Goal: Task Accomplishment & Management: Use online tool/utility

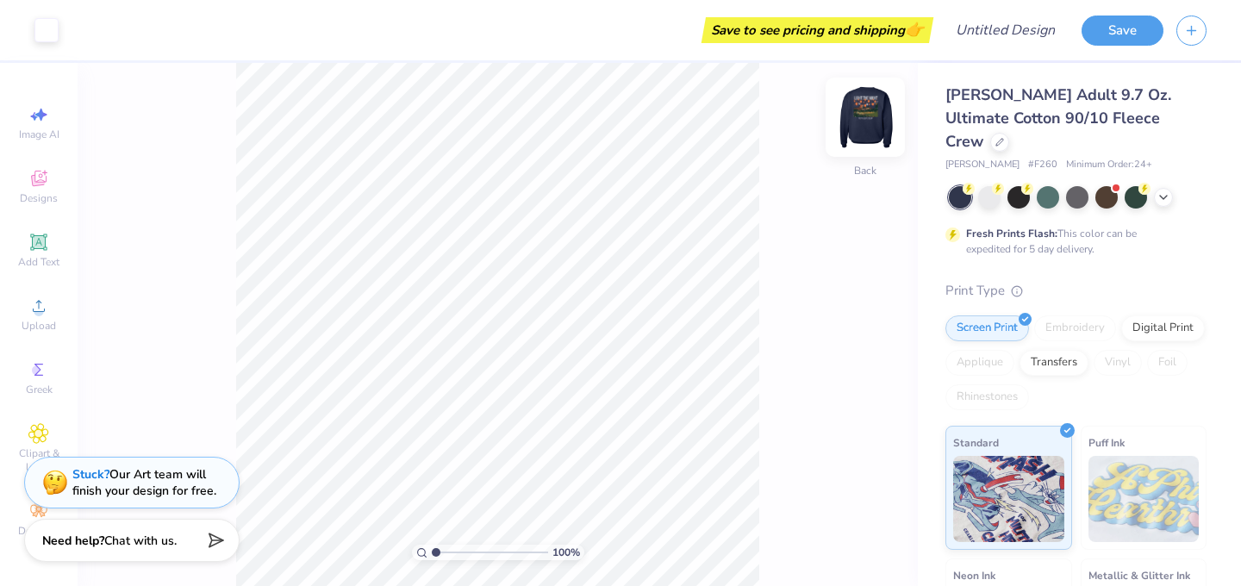
click at [863, 112] on img at bounding box center [865, 117] width 69 height 69
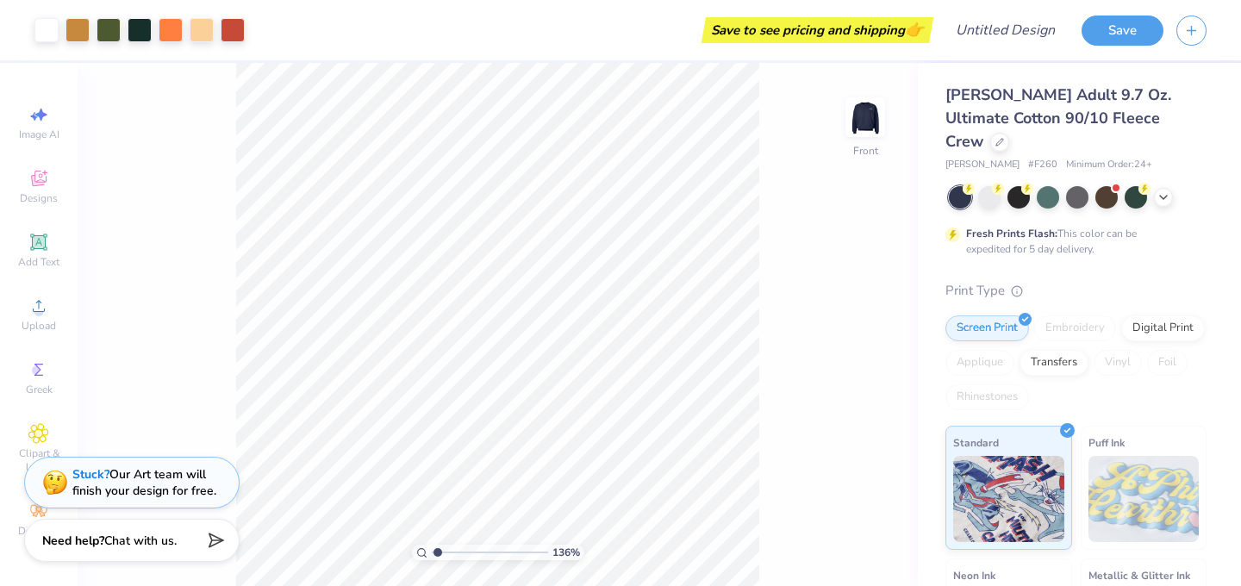
type input "1.12"
click at [437, 554] on input "range" at bounding box center [490, 553] width 116 height 16
type input "5.34"
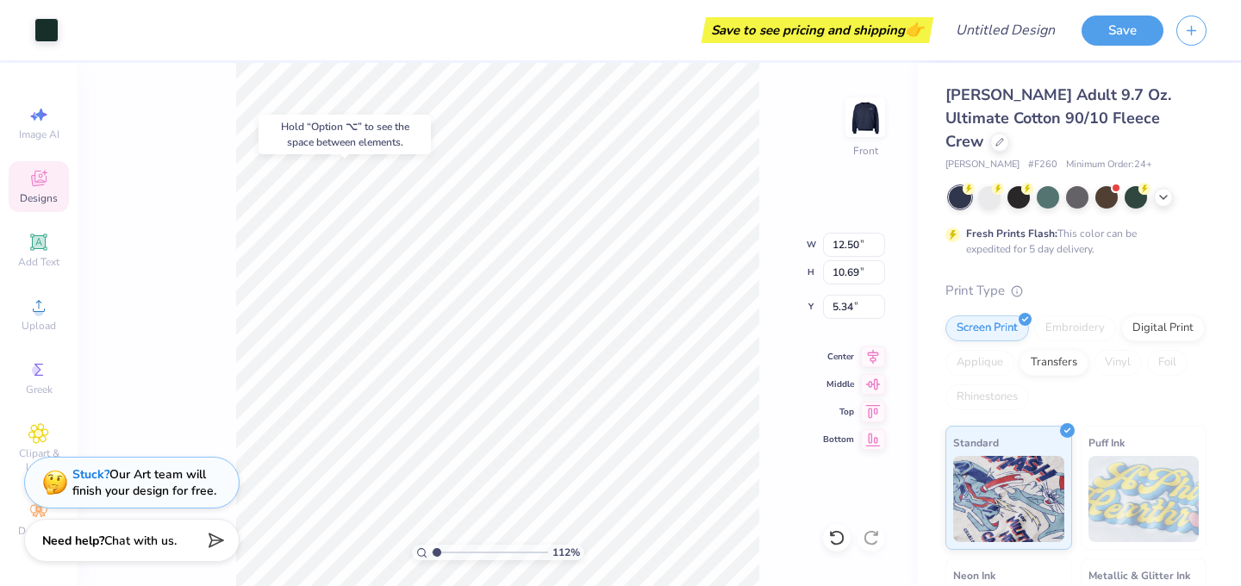
type input "6.08"
type input "16.33"
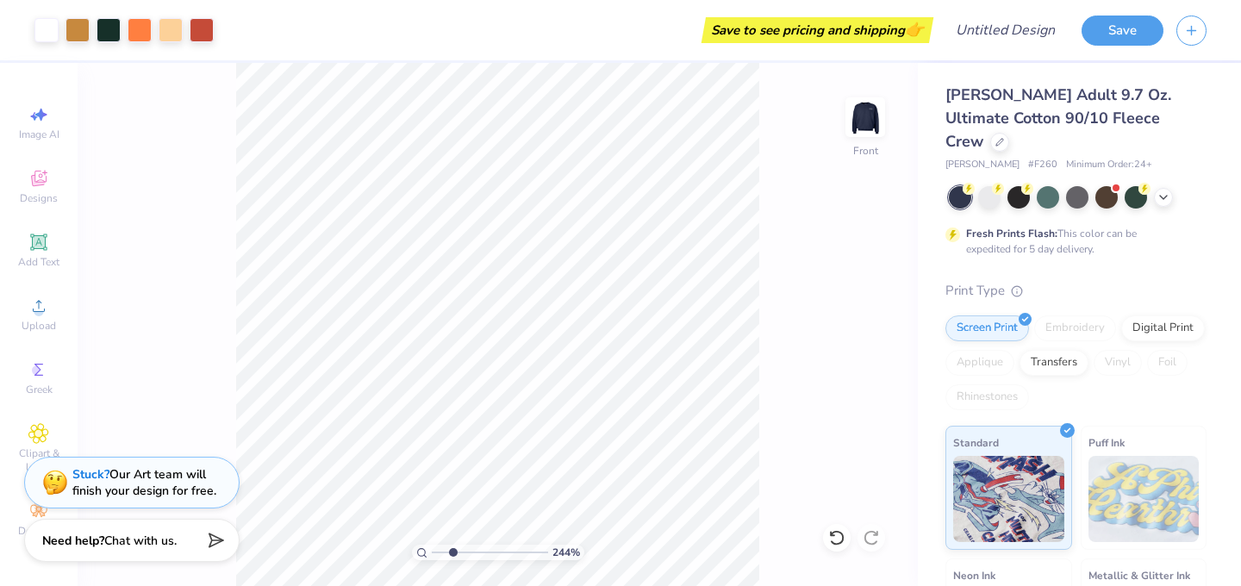
drag, startPoint x: 437, startPoint y: 553, endPoint x: 451, endPoint y: 553, distance: 13.8
click at [452, 553] on input "range" at bounding box center [490, 553] width 116 height 16
type input "2.44"
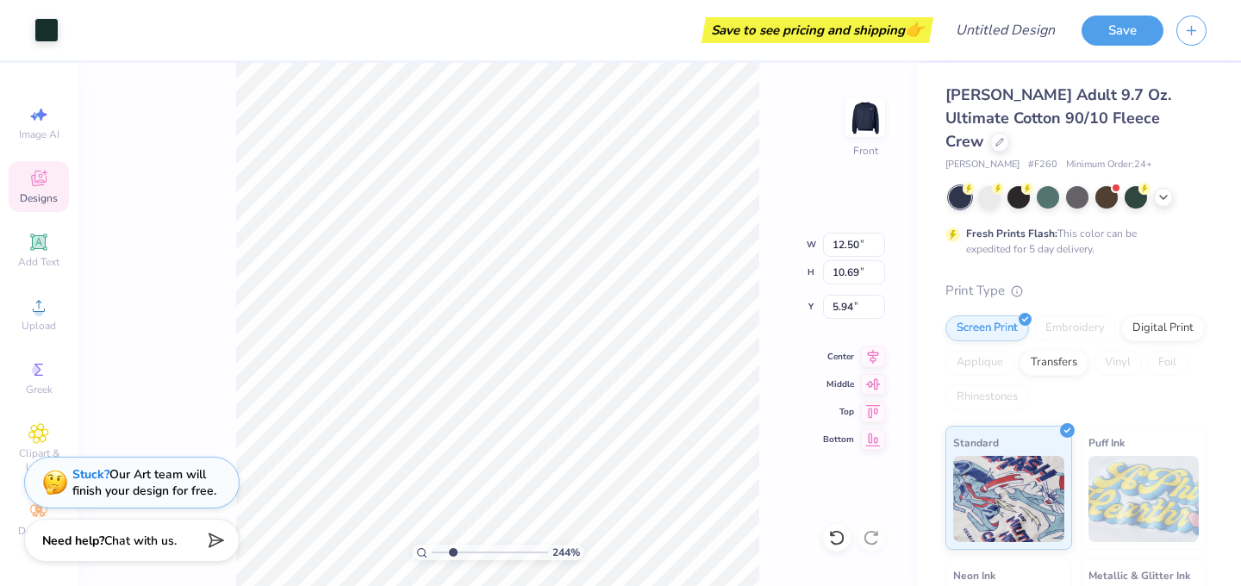
type input "5.94"
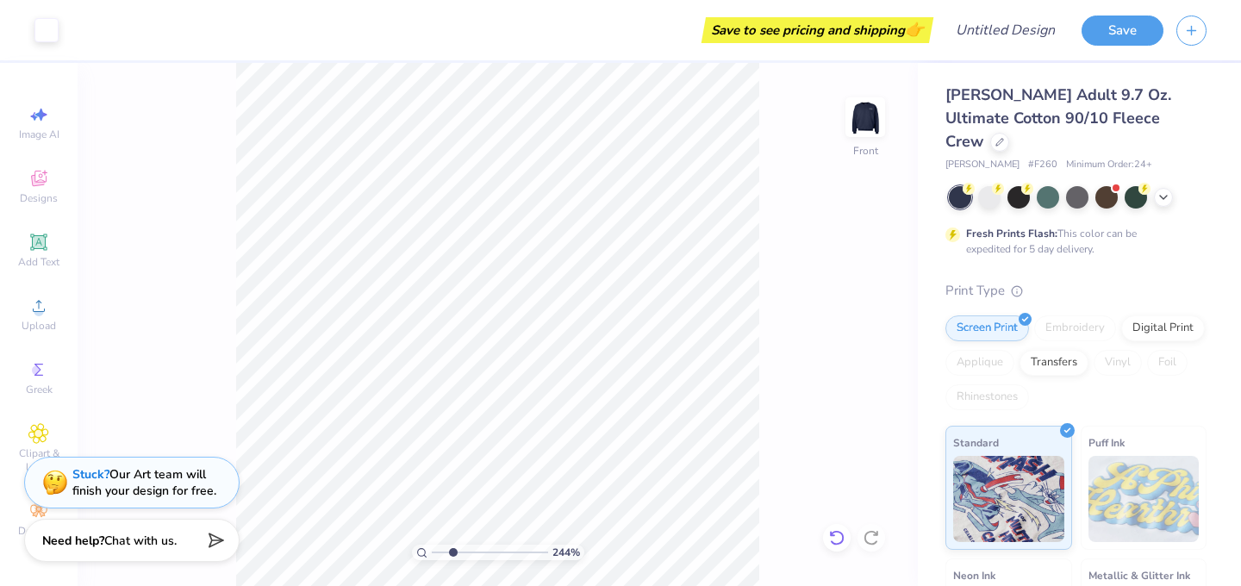
click at [834, 540] on icon at bounding box center [836, 537] width 17 height 17
click at [828, 540] on icon at bounding box center [836, 537] width 17 height 17
click at [831, 540] on icon at bounding box center [836, 537] width 17 height 17
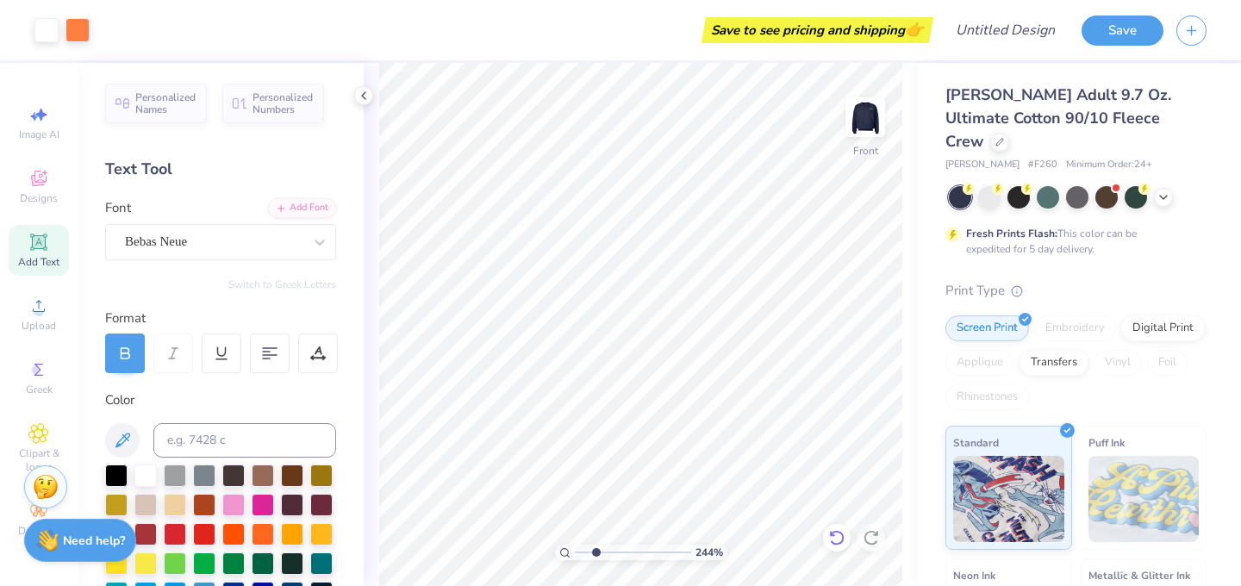
click at [825, 534] on div at bounding box center [837, 538] width 28 height 28
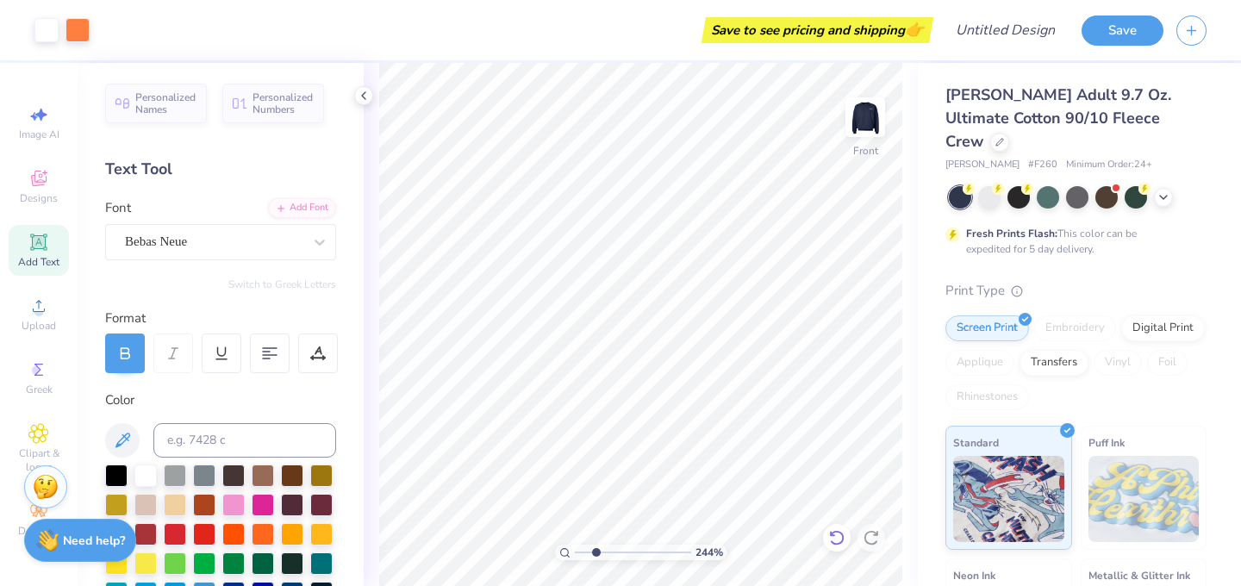
click at [825, 534] on div at bounding box center [837, 538] width 28 height 28
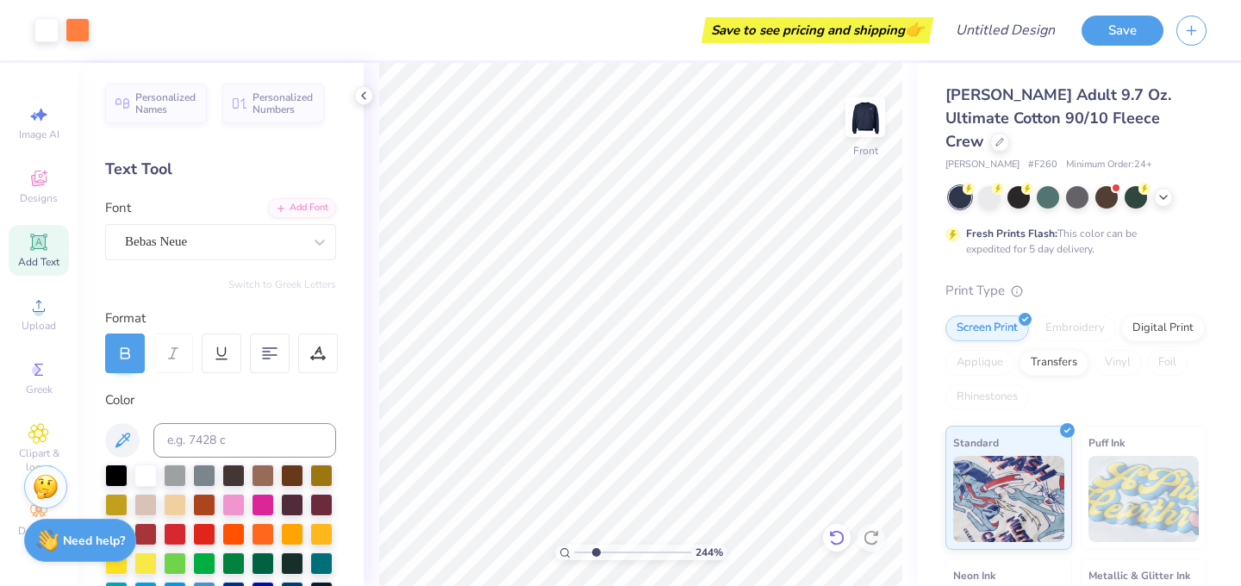
click at [840, 537] on icon at bounding box center [836, 537] width 17 height 17
click at [840, 538] on icon at bounding box center [836, 537] width 17 height 17
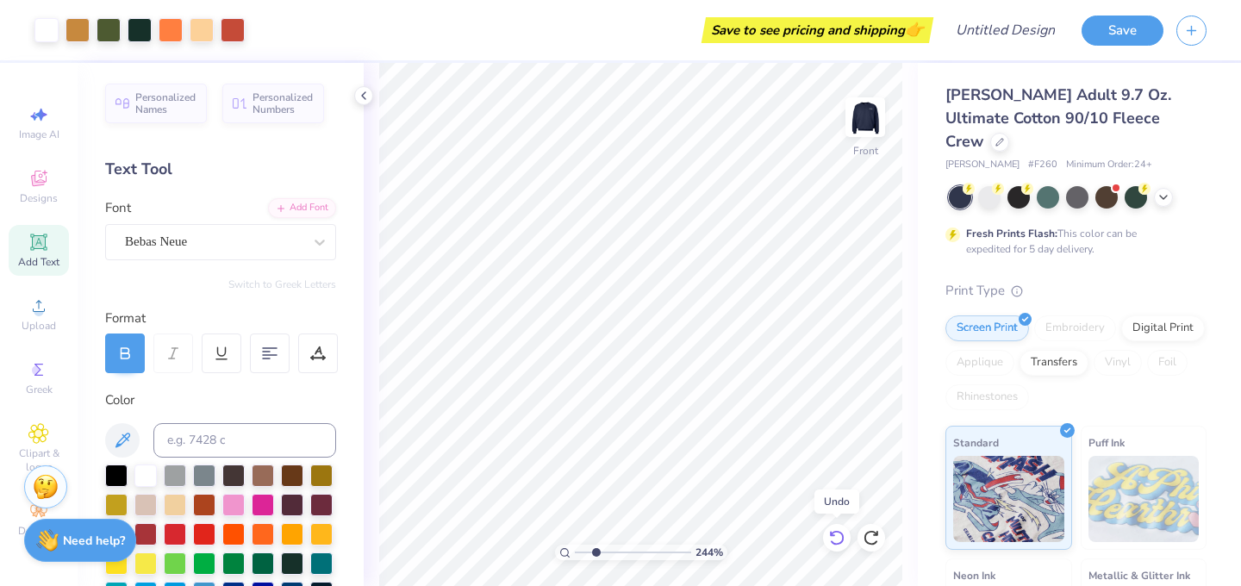
click at [840, 538] on icon at bounding box center [836, 537] width 17 height 17
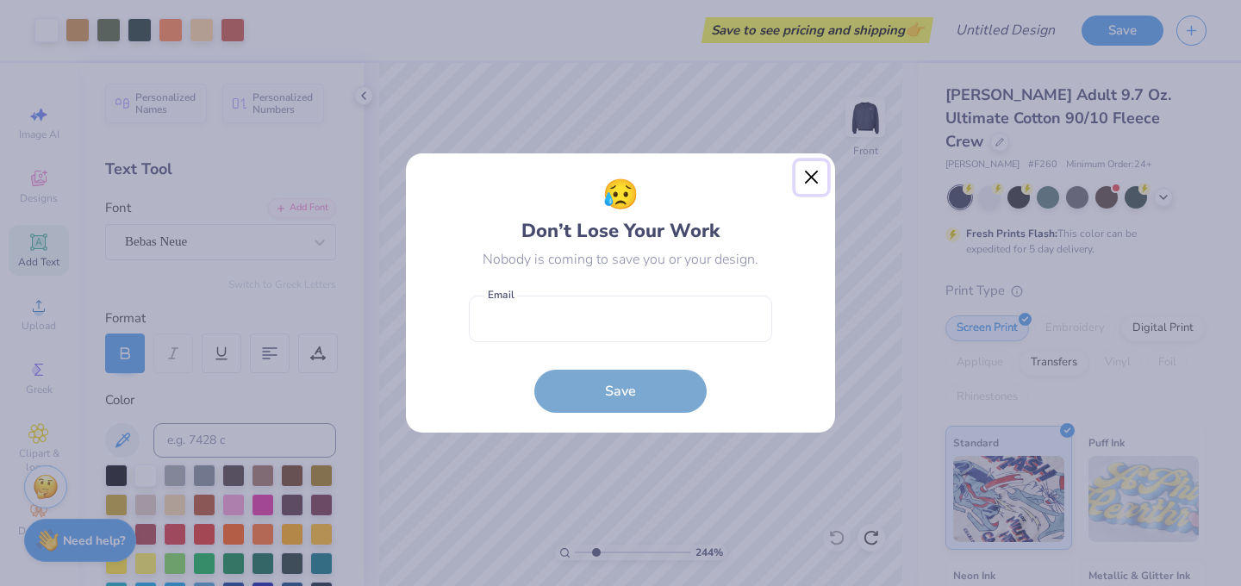
click at [815, 178] on button "Close" at bounding box center [812, 177] width 33 height 33
